Goal: Information Seeking & Learning: Learn about a topic

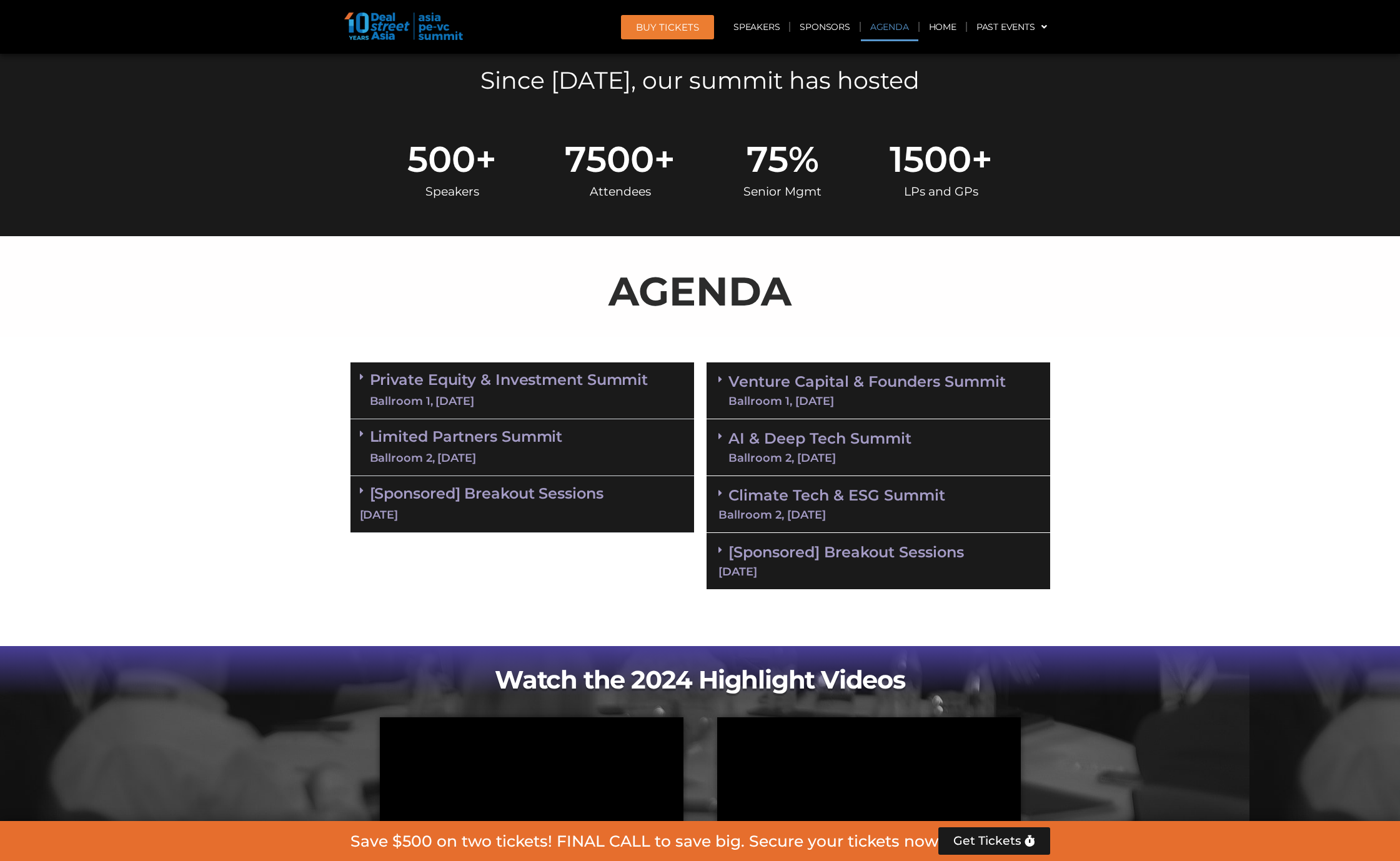
scroll to position [535, 0]
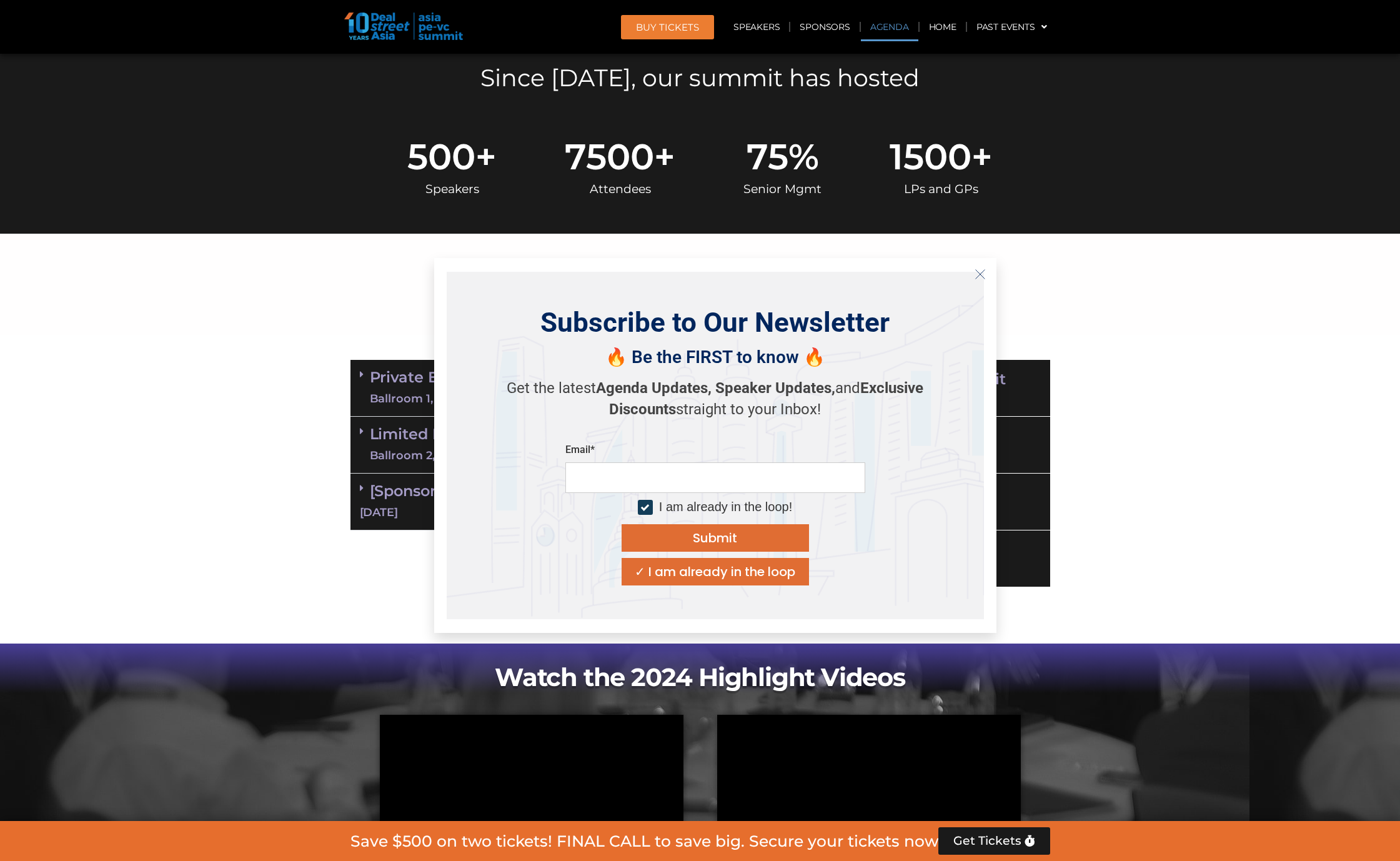
click at [976, 273] on icon "Close" at bounding box center [980, 274] width 12 height 12
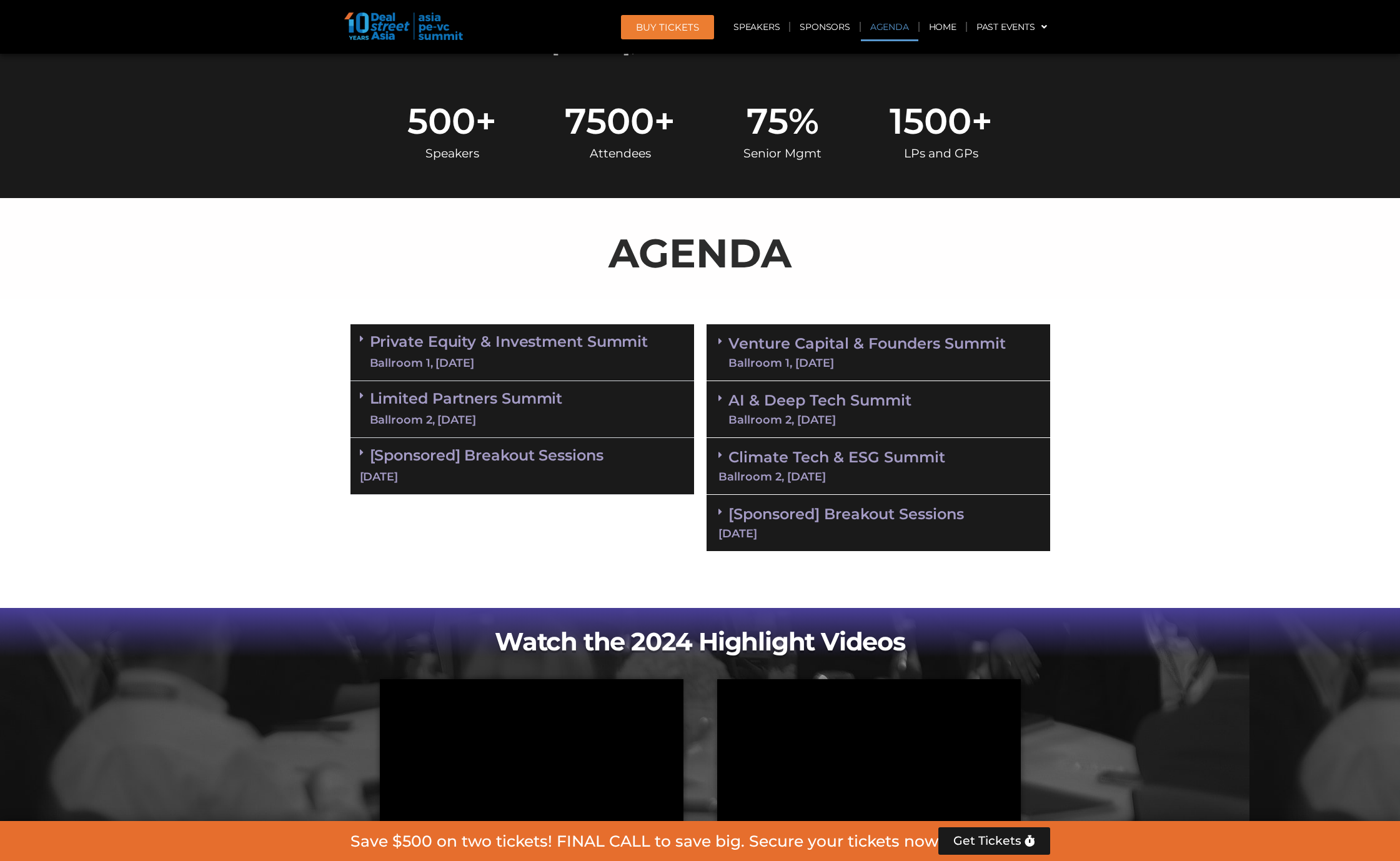
scroll to position [571, 0]
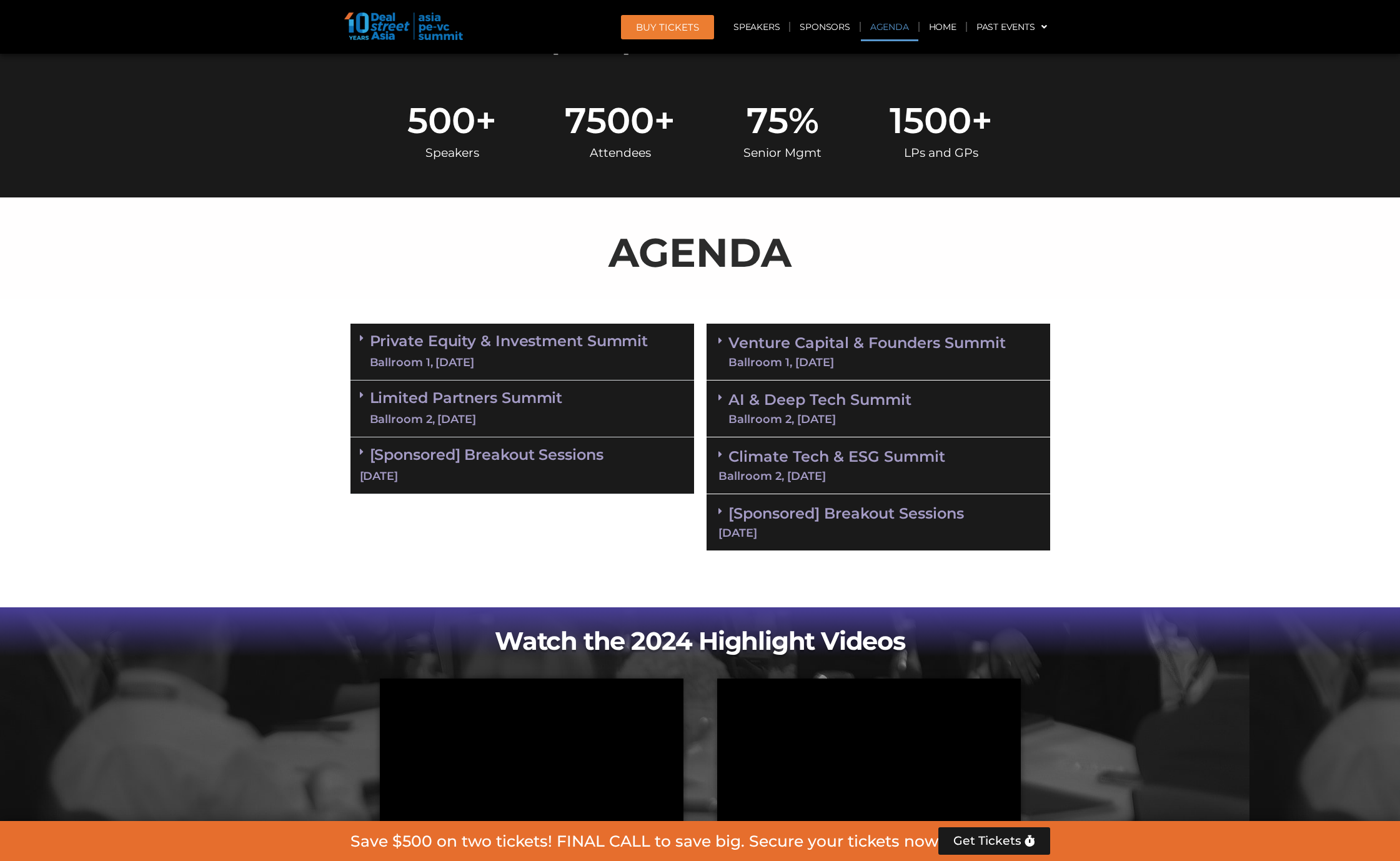
click at [360, 333] on icon at bounding box center [362, 338] width 4 height 10
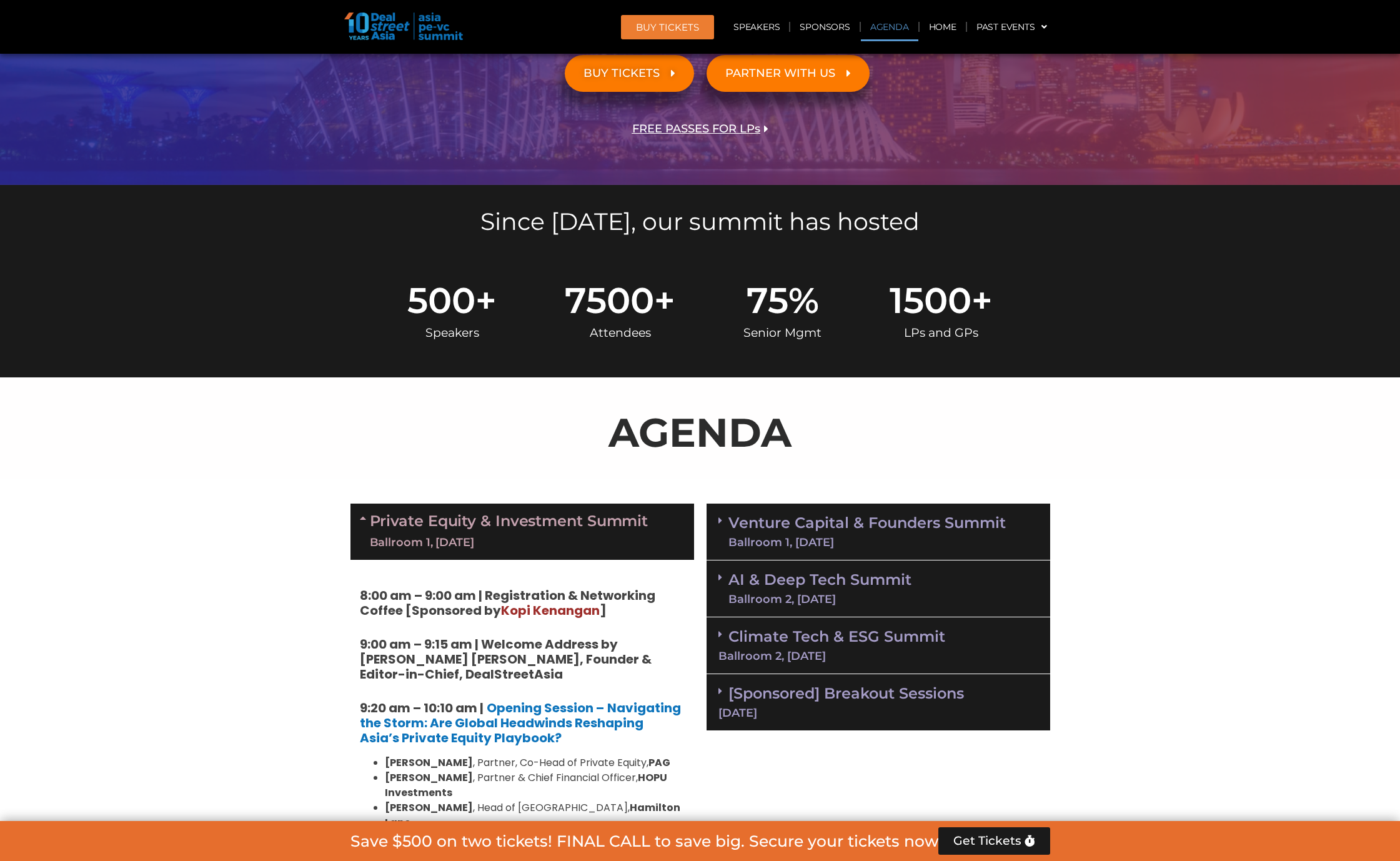
scroll to position [480, 0]
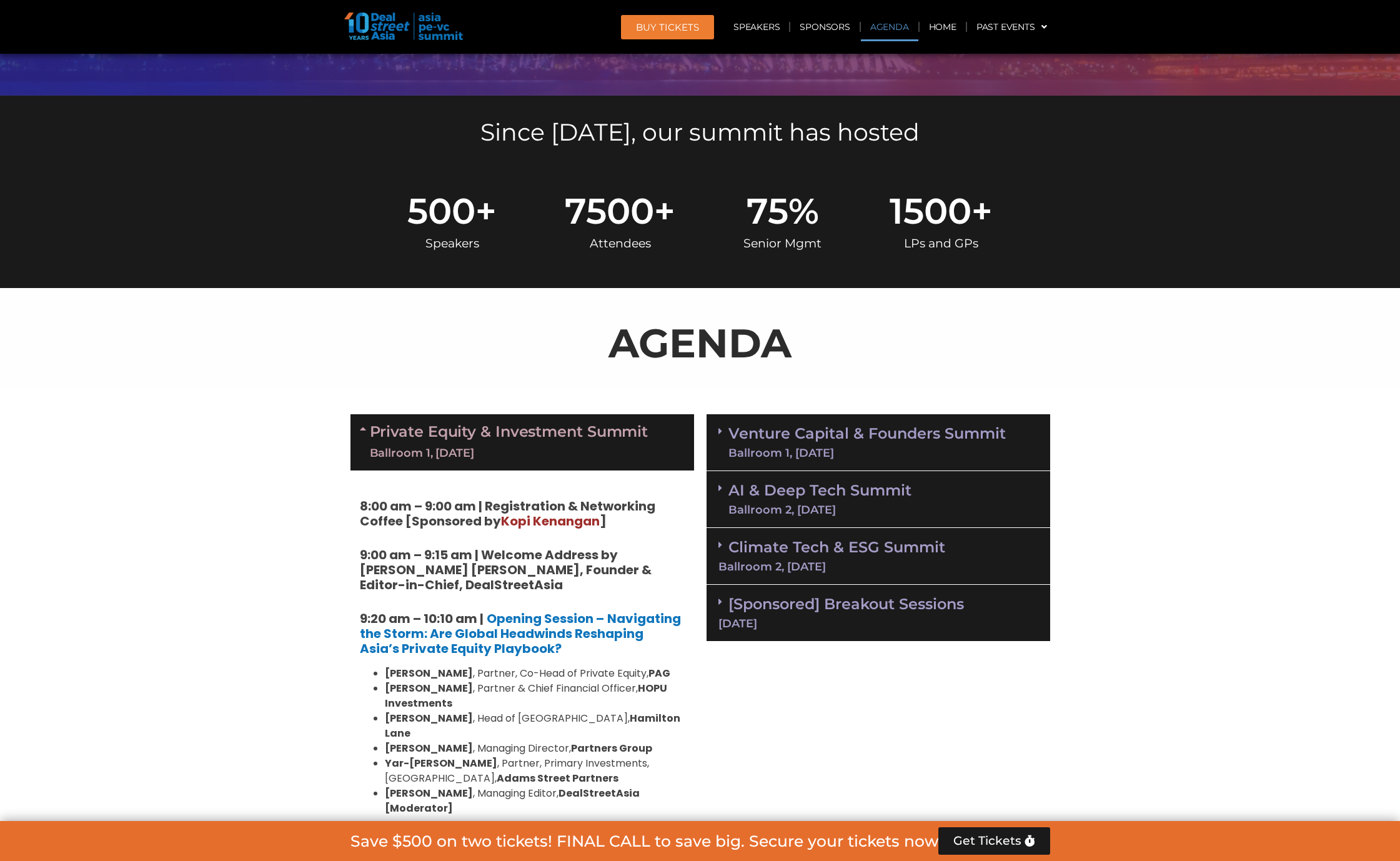
click at [801, 450] on div "Ballroom 1, [DATE]" at bounding box center [868, 452] width 278 height 12
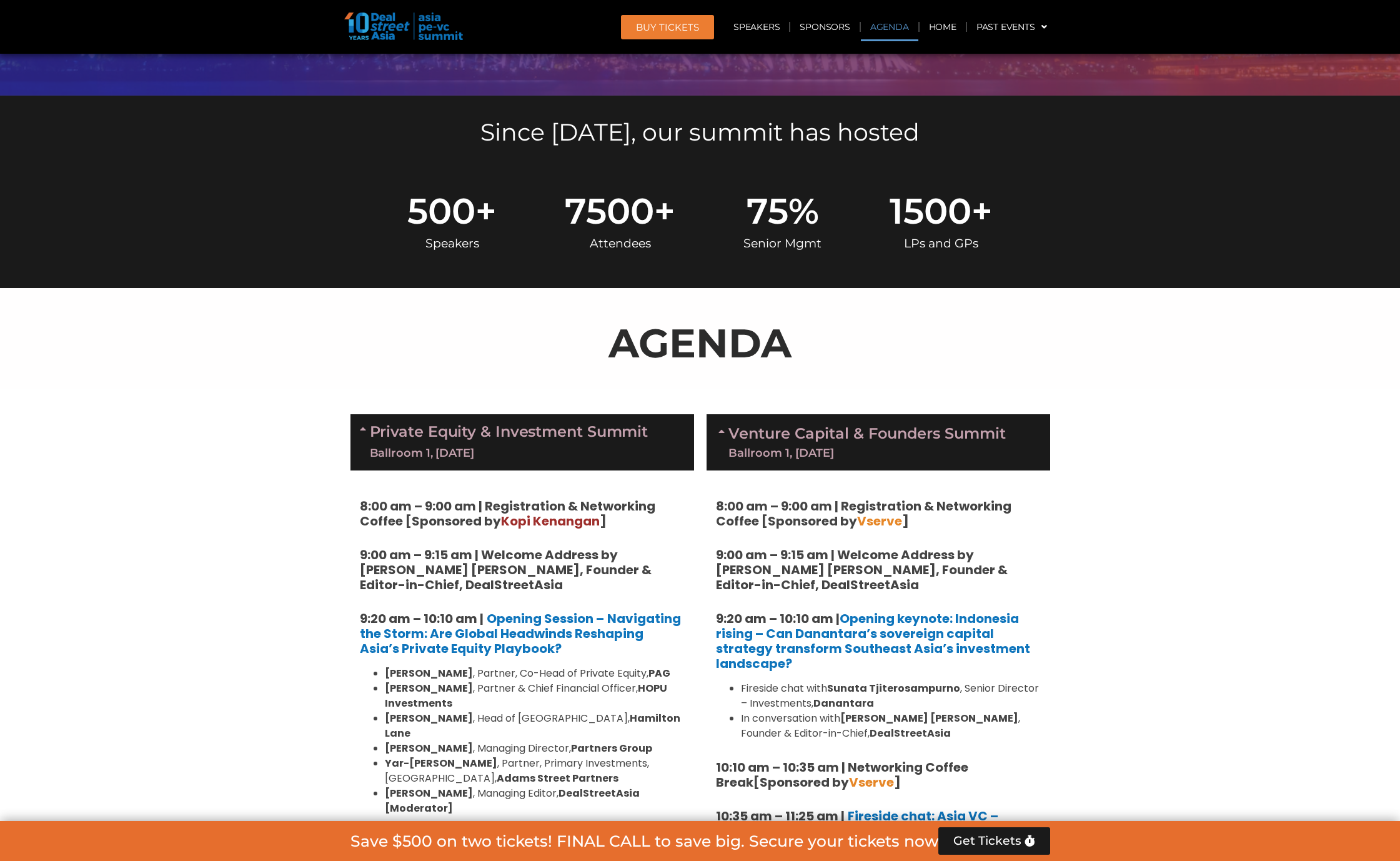
click at [616, 462] on div "Private Equity & Investment Summit Ballroom 1, [DATE]" at bounding box center [522, 442] width 343 height 56
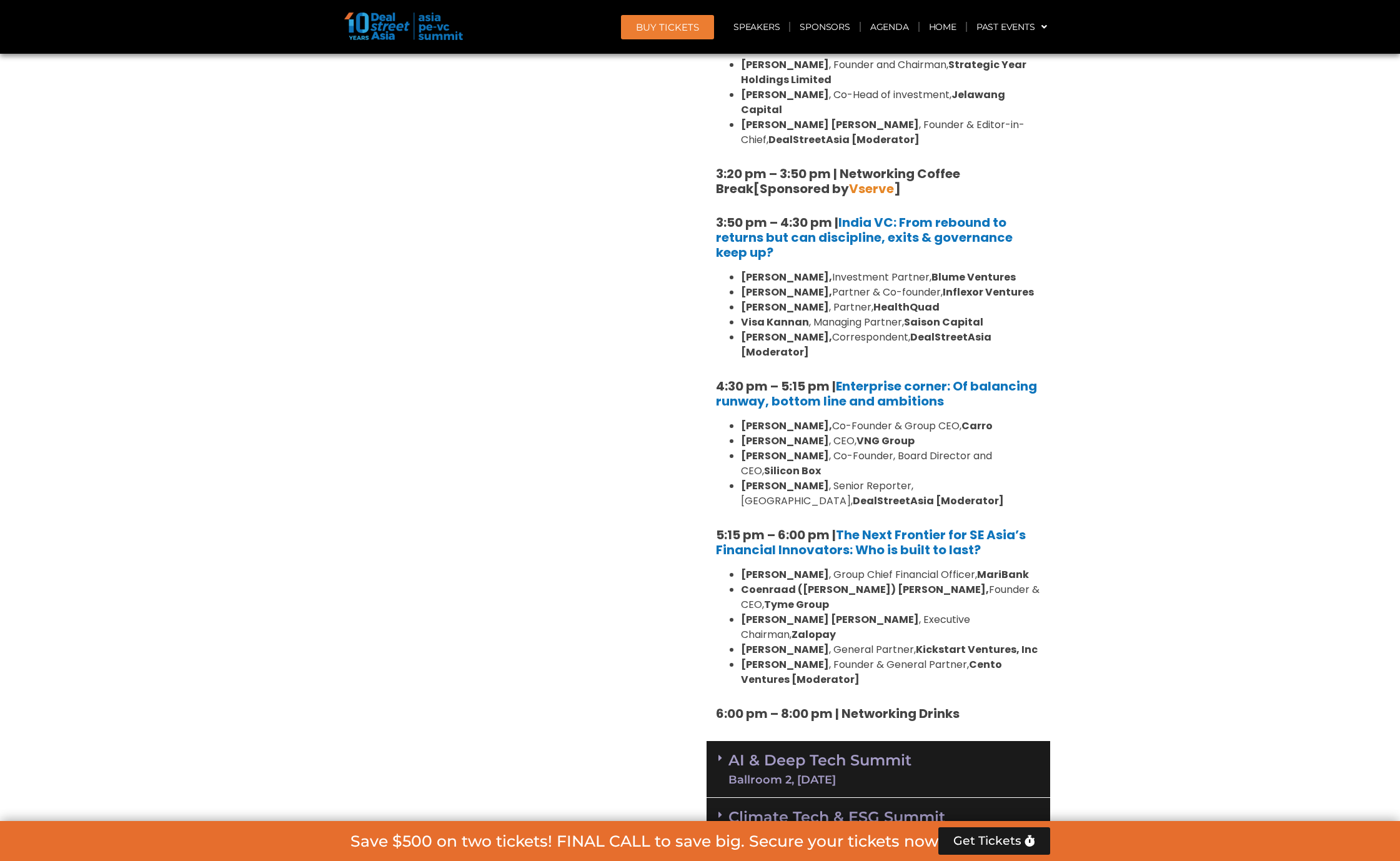
scroll to position [1991, 0]
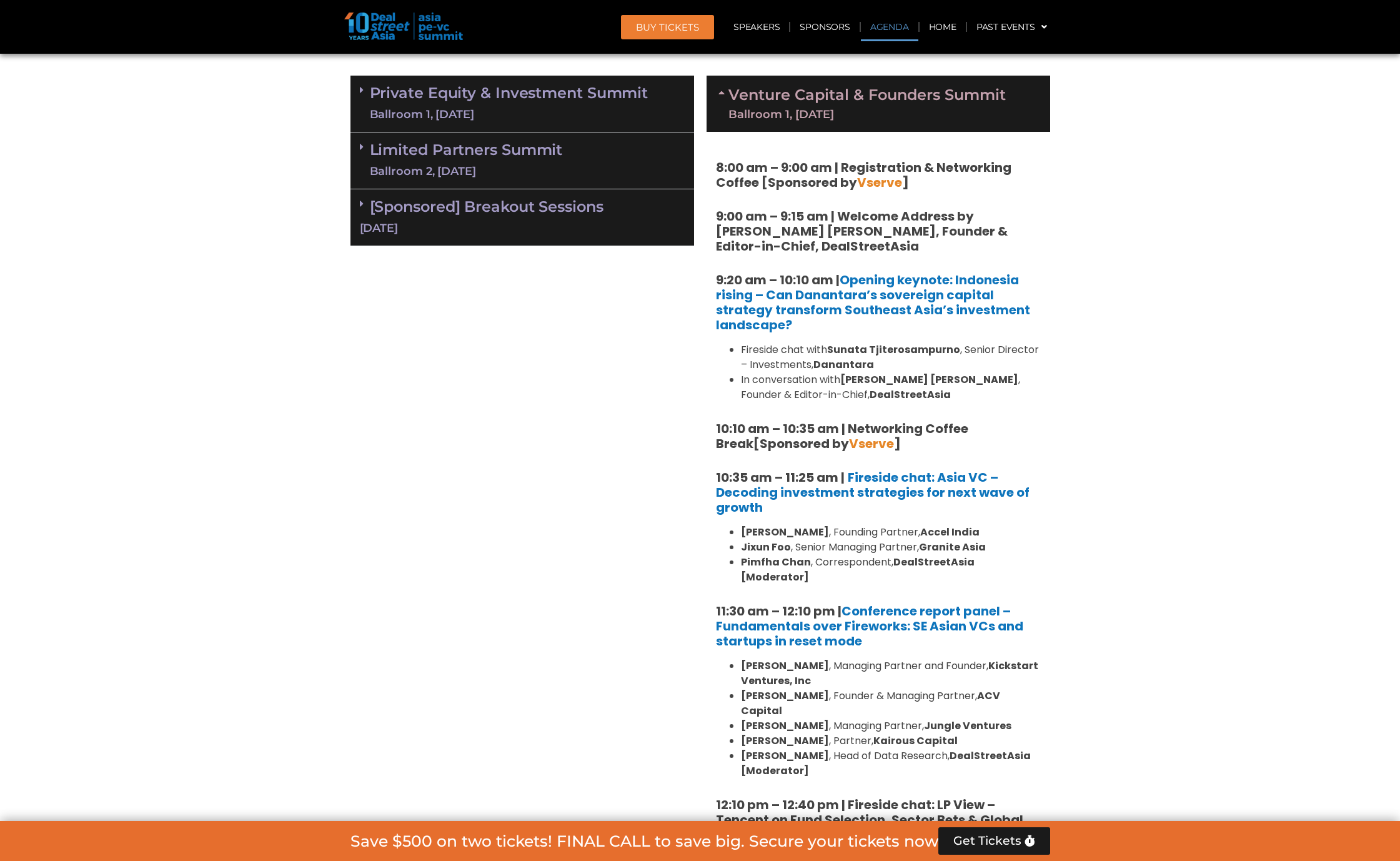
scroll to position [709, 0]
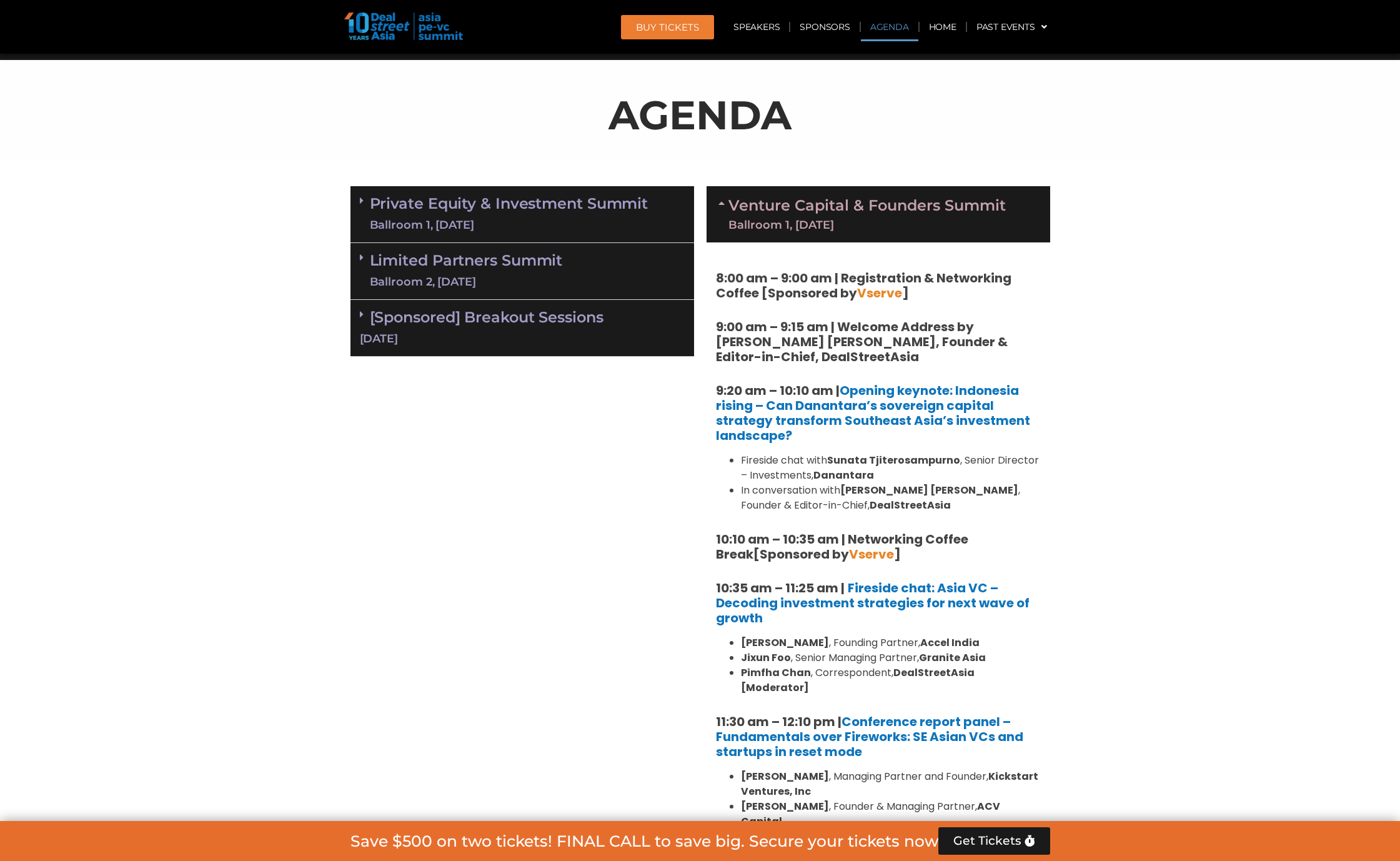
click at [845, 199] on link "Venture Capital & Founders​ Summit Ballroom 1, [DATE]" at bounding box center [868, 214] width 278 height 32
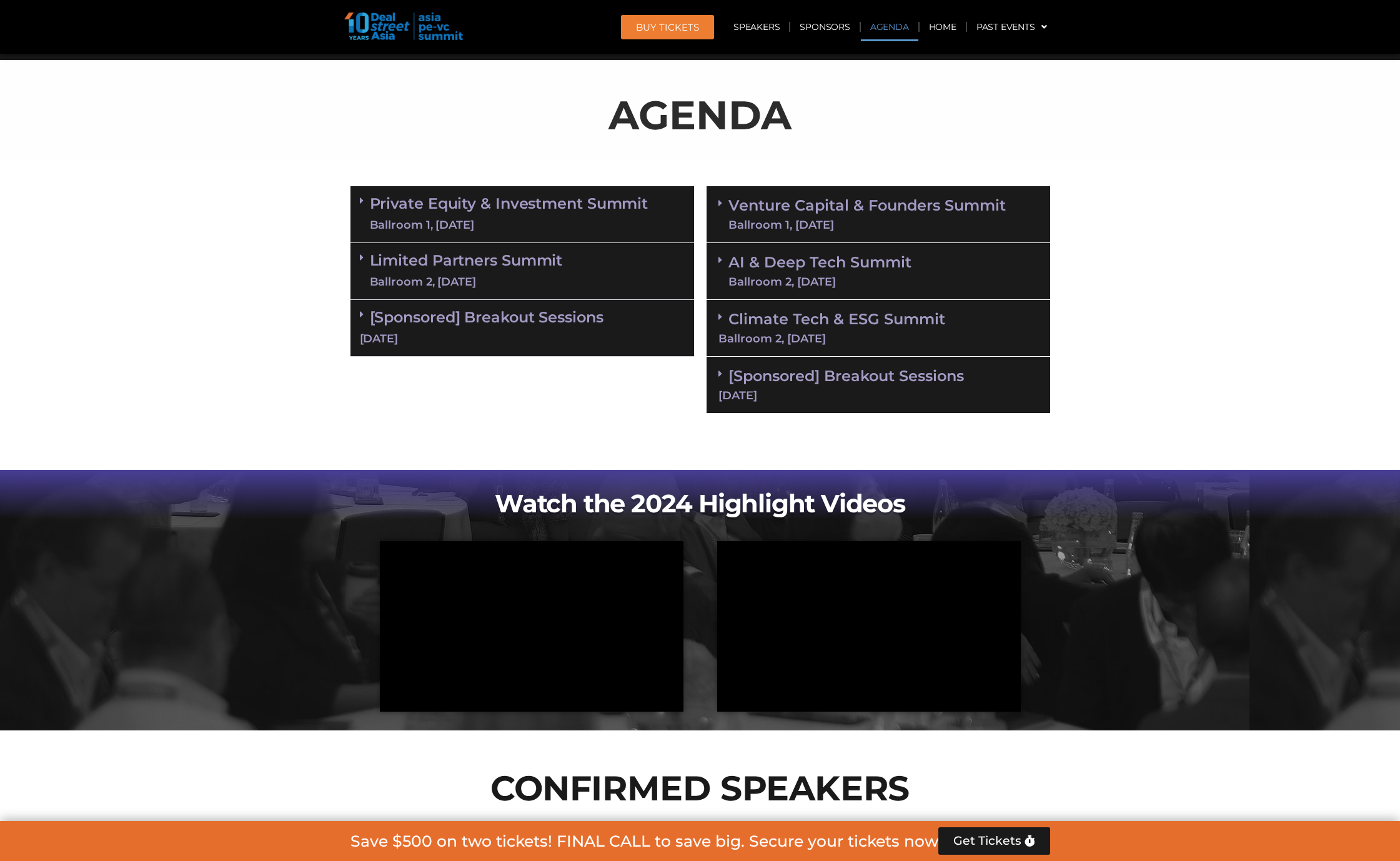
click at [463, 309] on link "[Sponsored] Breakout Sessions [DATE]" at bounding box center [523, 327] width 324 height 39
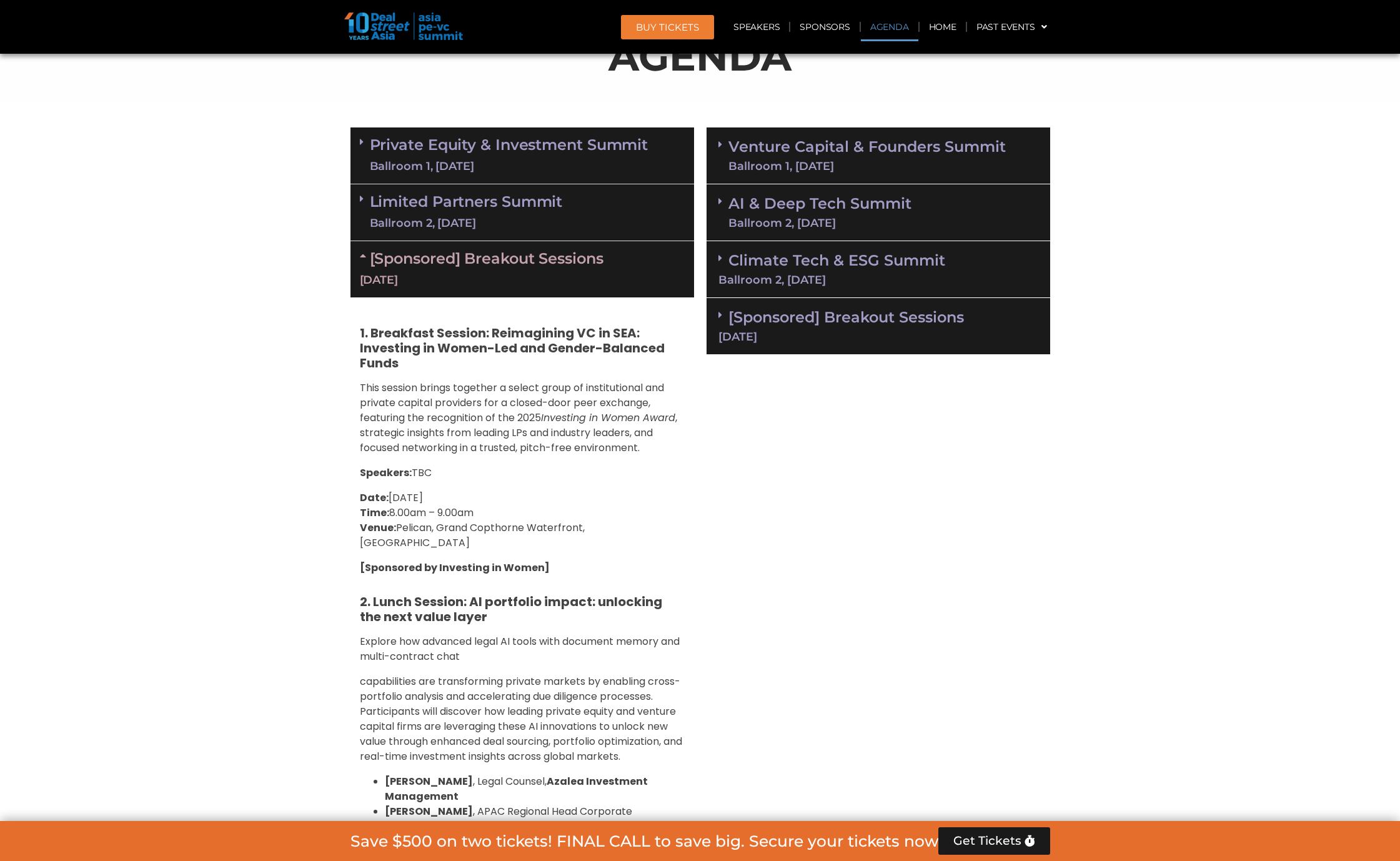
scroll to position [726, 0]
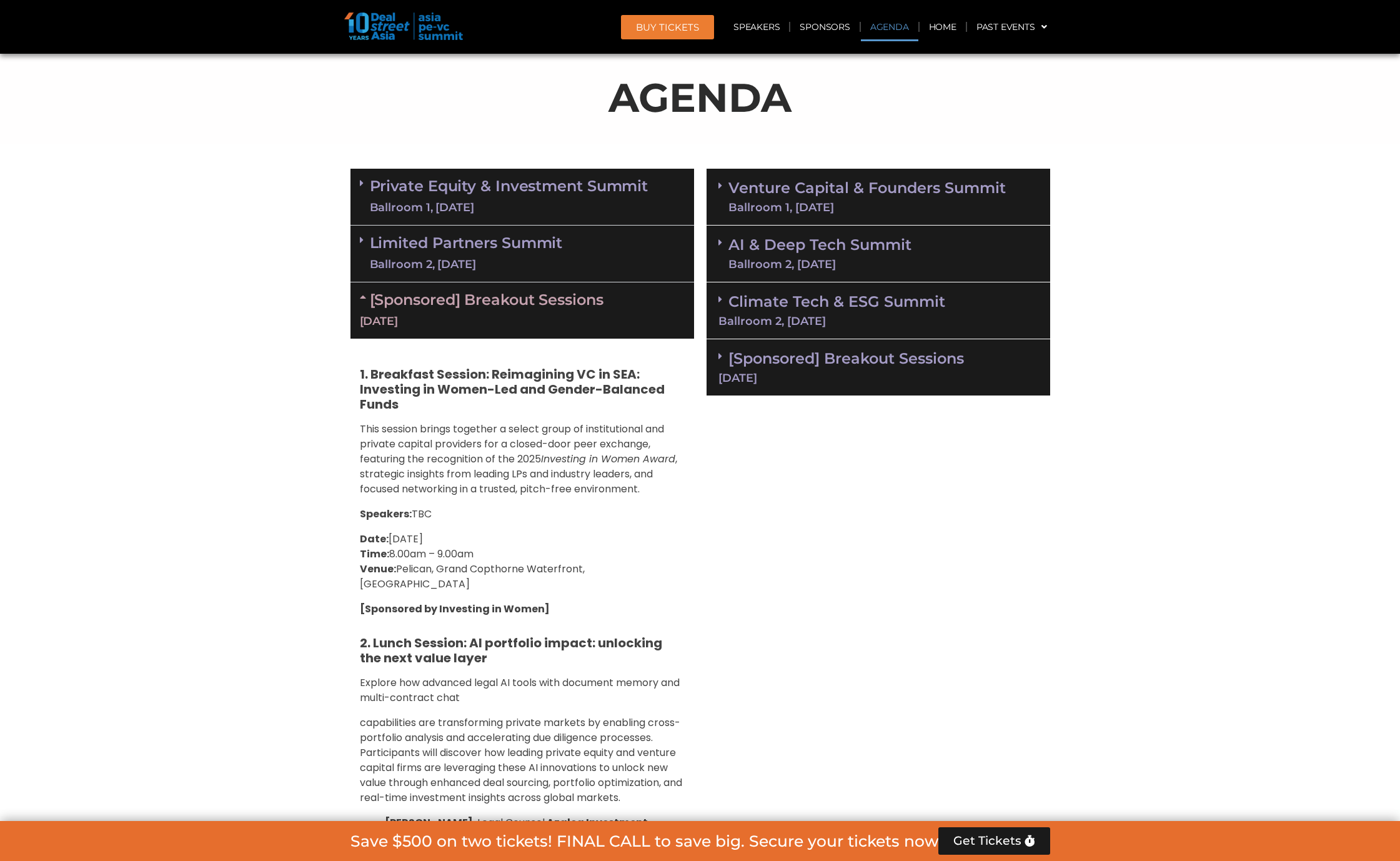
click at [897, 366] on link "[Sponsored] Breakout Sessions [DATE]" at bounding box center [878, 366] width 320 height 34
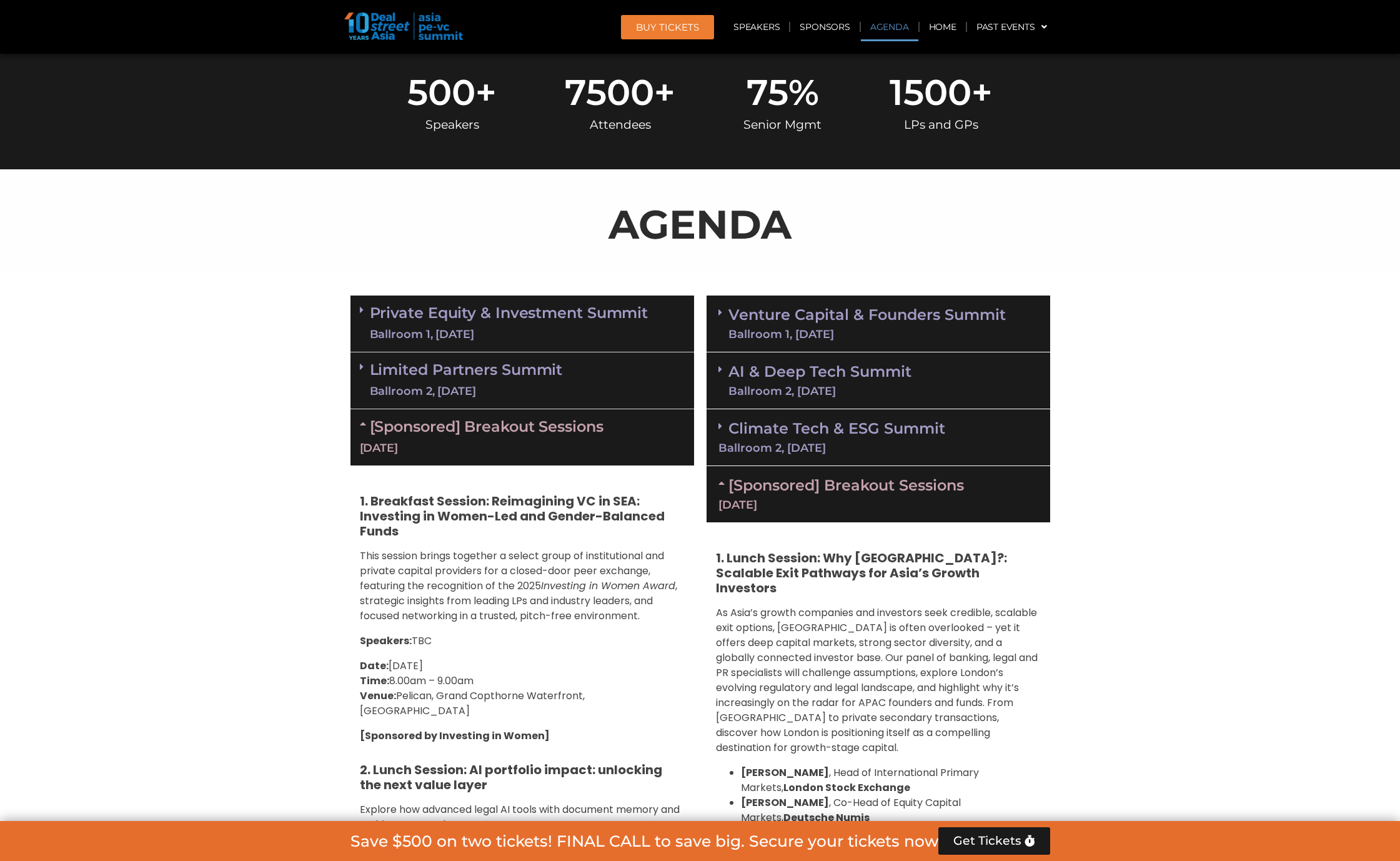
scroll to position [591, 0]
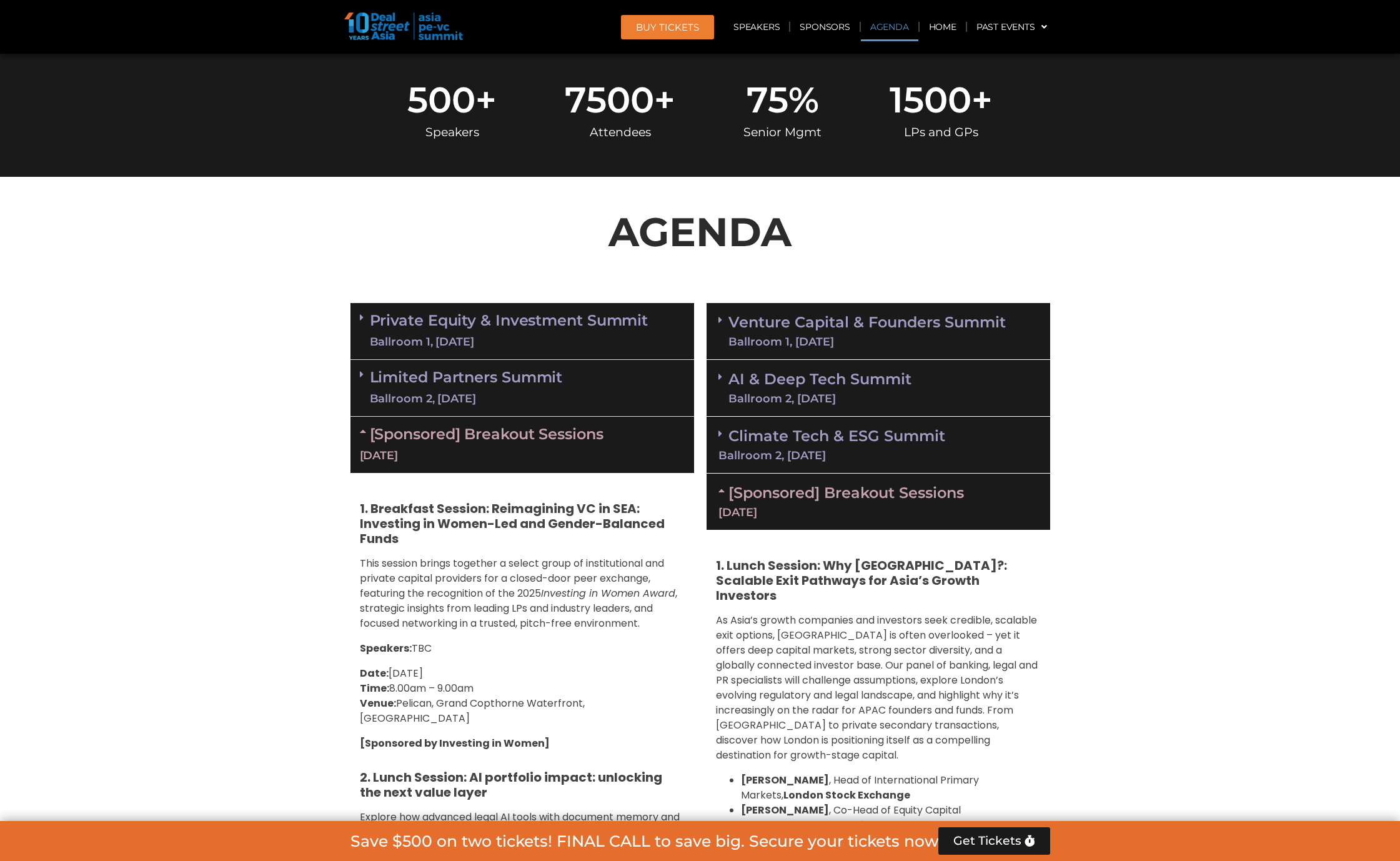
click at [849, 397] on div "Ballroom 2, [DATE]" at bounding box center [820, 398] width 183 height 12
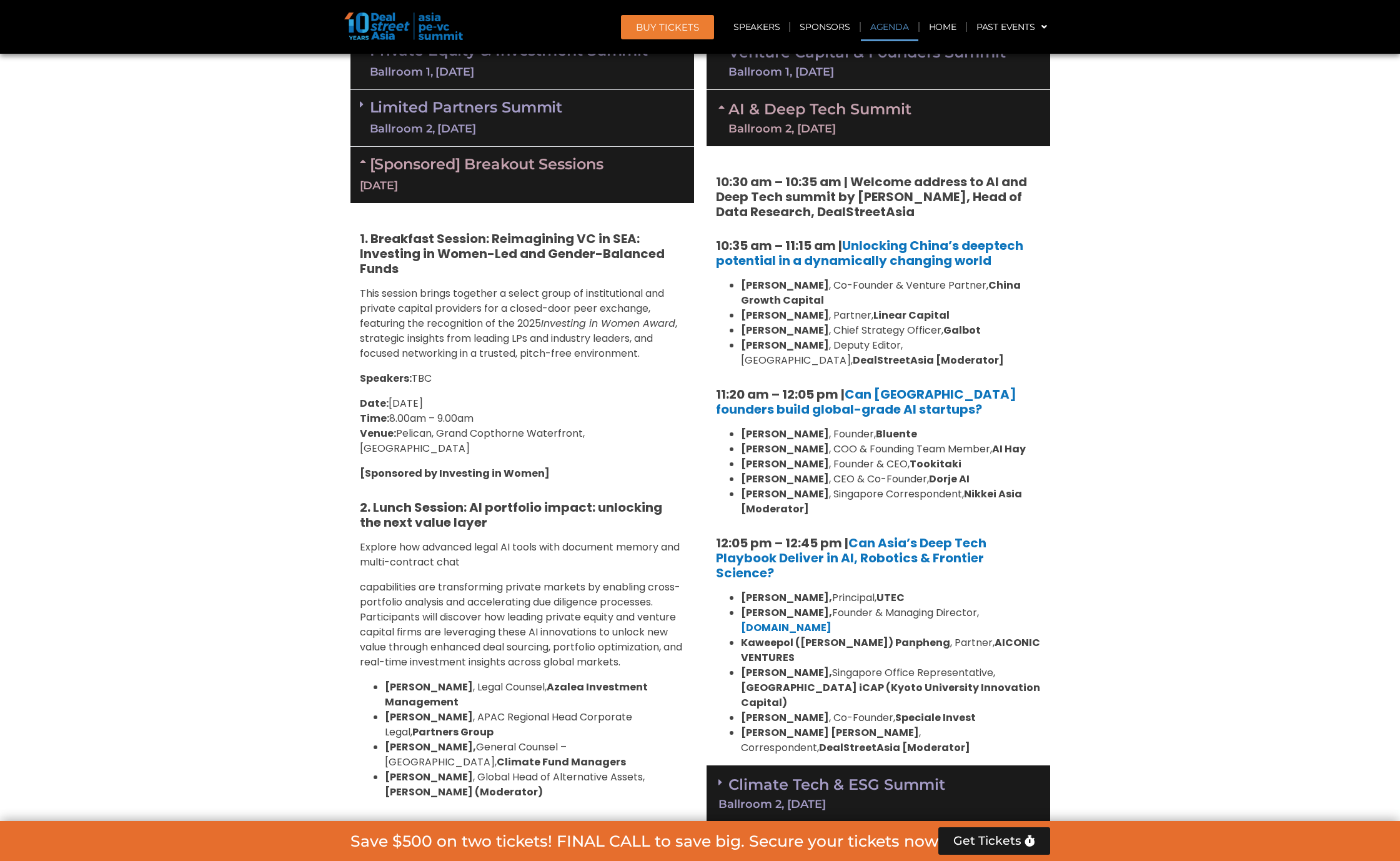
scroll to position [864, 0]
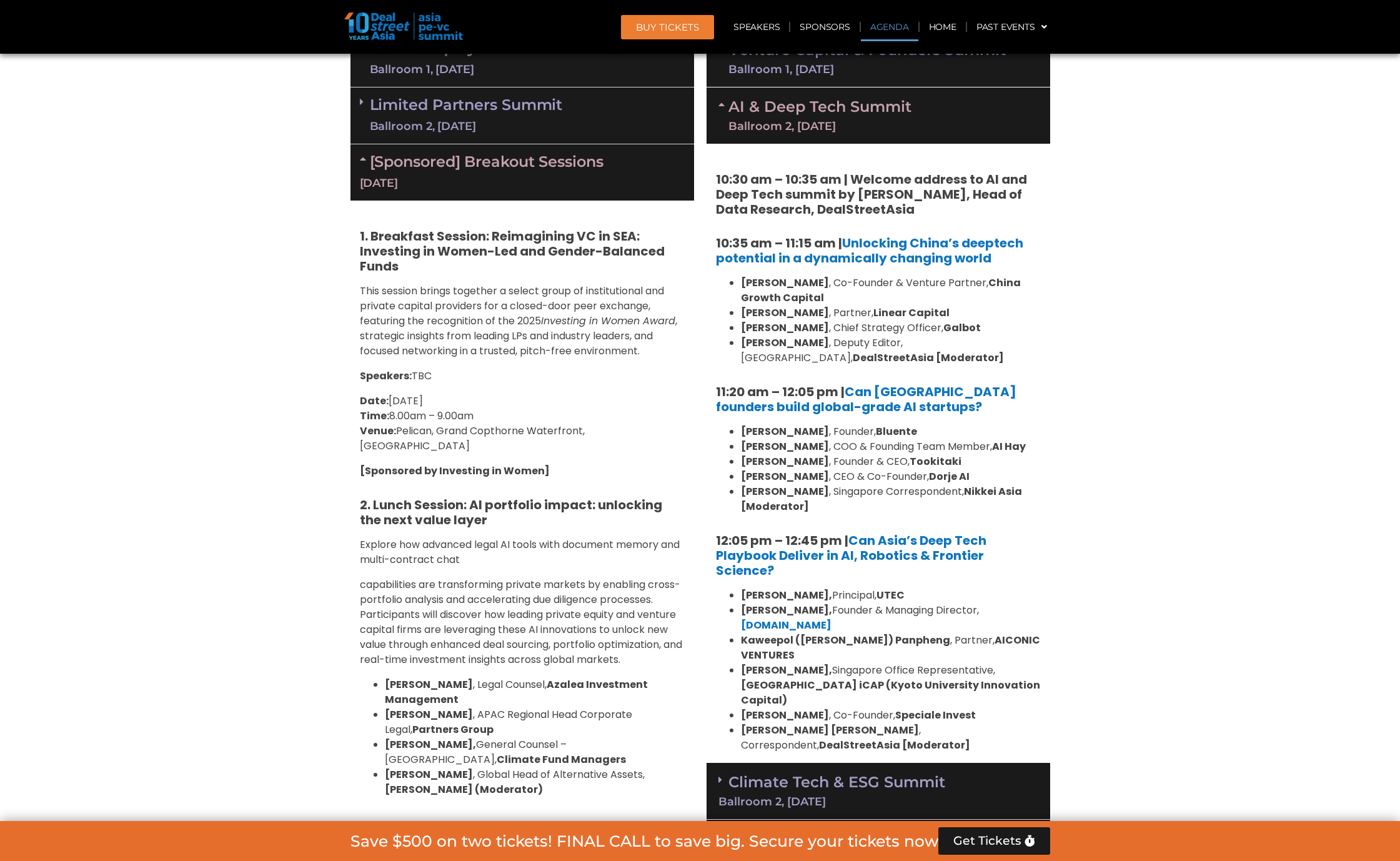
click at [941, 459] on strong "Tookitaki" at bounding box center [936, 461] width 52 height 14
copy strong "Tookitaki"
